Goal: Navigation & Orientation: Find specific page/section

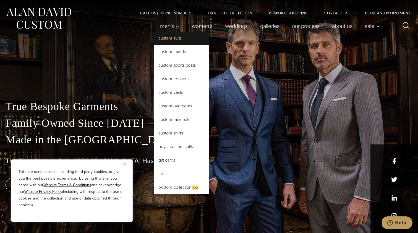
click at [167, 38] on link "Custom Suits" at bounding box center [181, 38] width 55 height 13
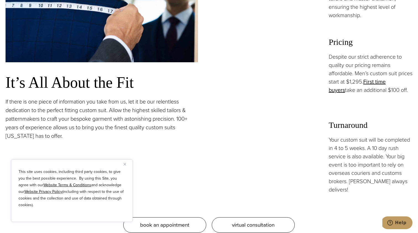
scroll to position [474, 0]
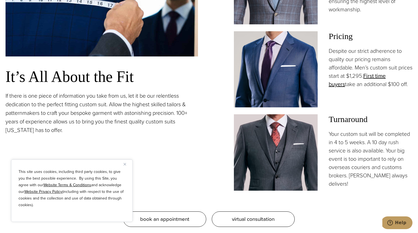
click at [126, 163] on img "Close" at bounding box center [125, 164] width 2 height 2
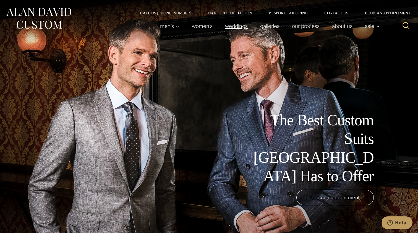
scroll to position [0, 0]
click at [230, 12] on link "Oxxford Collection" at bounding box center [230, 13] width 61 height 4
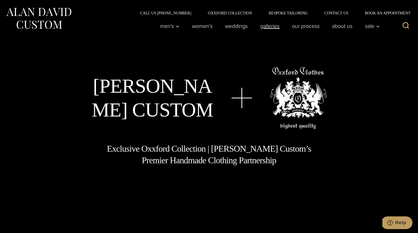
click at [270, 25] on link "Galleries" at bounding box center [270, 25] width 32 height 11
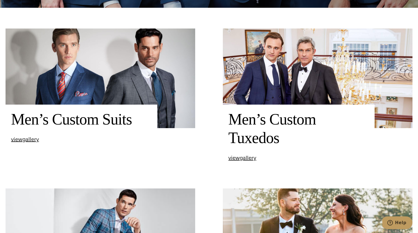
scroll to position [273, 0]
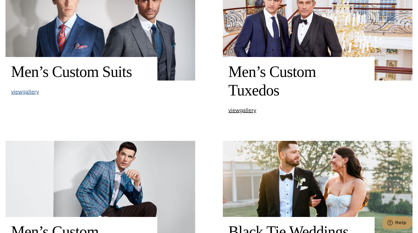
click at [34, 92] on span "view Men’s Custom Suits gallery" at bounding box center [25, 91] width 28 height 8
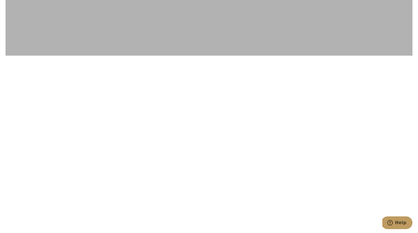
scroll to position [2644, 0]
